Goal: Navigation & Orientation: Find specific page/section

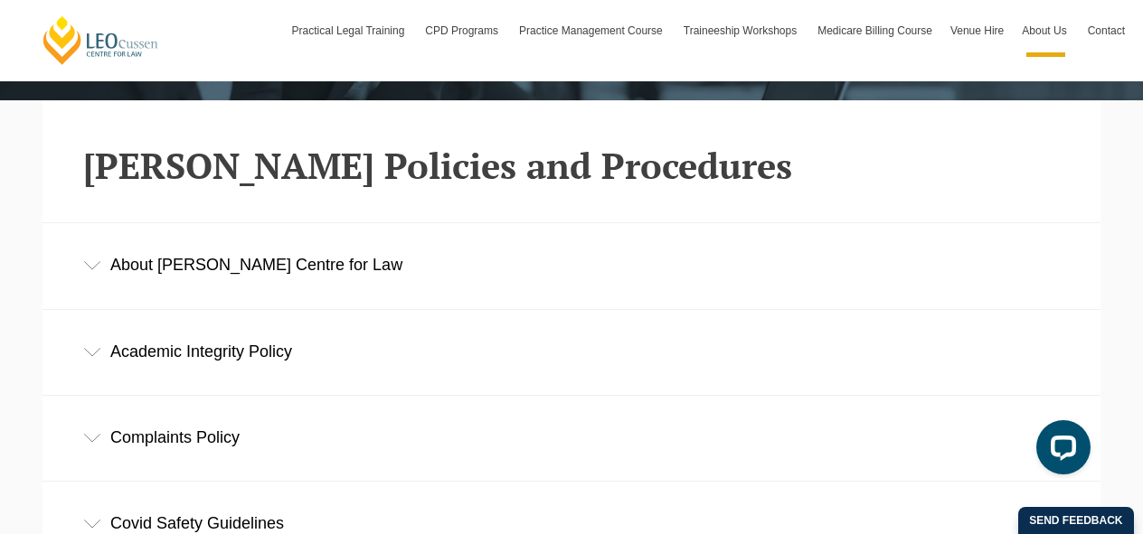
scroll to position [310, 0]
